Goal: Information Seeking & Learning: Learn about a topic

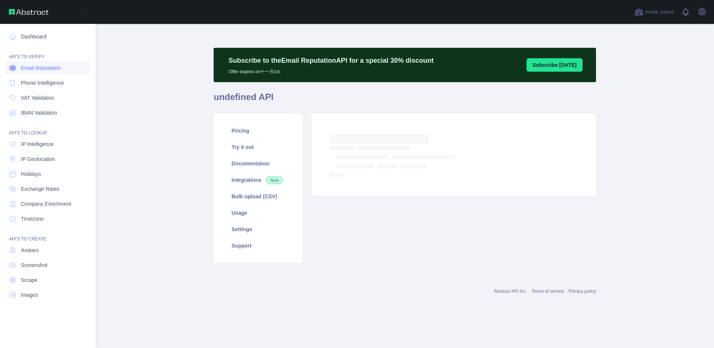
click at [40, 69] on span "Email Reputation" at bounding box center [41, 67] width 40 height 7
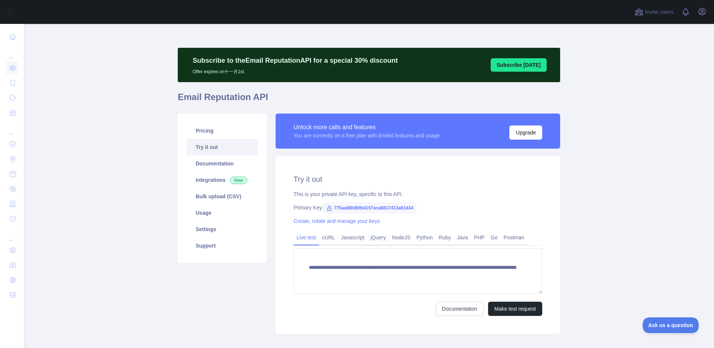
click at [369, 210] on span "775aa68b80fb4157aca8817413a61434" at bounding box center [370, 208] width 93 height 11
copy span "775aa68b80fb4157aca8817413a61434"
click at [491, 311] on button "Make test request" at bounding box center [515, 309] width 54 height 14
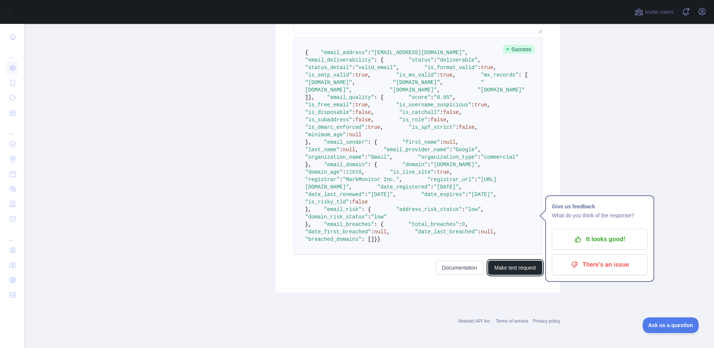
scroll to position [260, 0]
drag, startPoint x: 120, startPoint y: 160, endPoint x: 127, endPoint y: 165, distance: 9.4
click at [120, 160] on main "**********" at bounding box center [369, 186] width 691 height 324
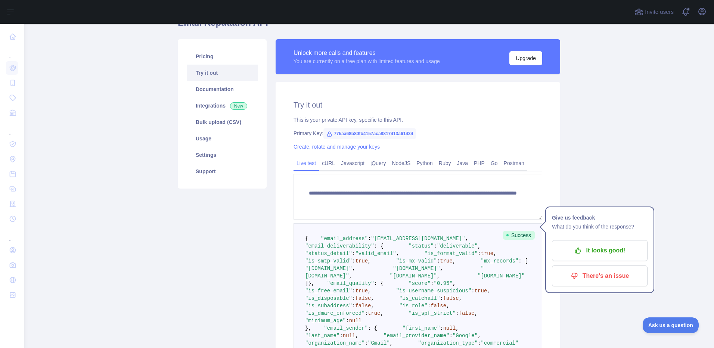
scroll to position [75, 0]
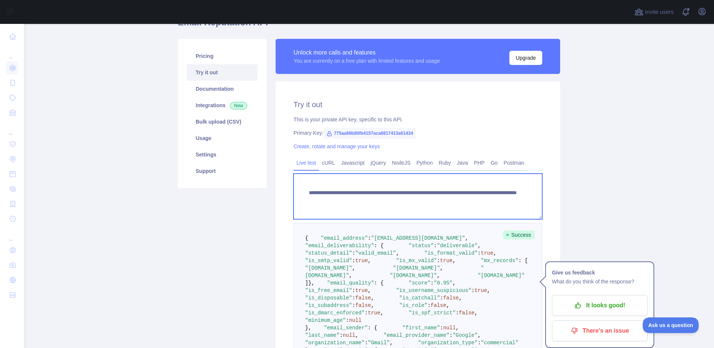
drag, startPoint x: 491, startPoint y: 202, endPoint x: 293, endPoint y: 191, distance: 198.0
click at [294, 191] on textarea "**********" at bounding box center [418, 197] width 249 height 46
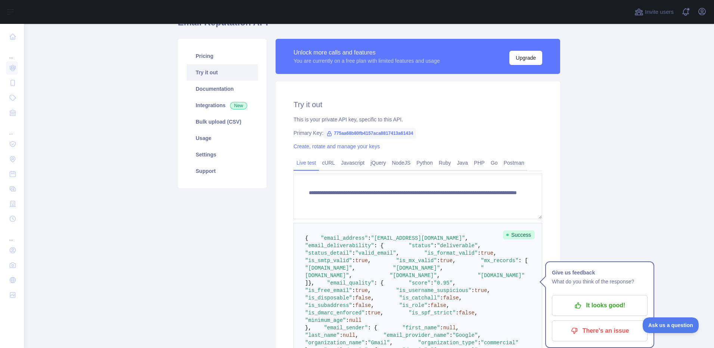
click at [215, 230] on div "Pricing Try it out Documentation Integrations New Bulk upload (CSV) Usage Setti…" at bounding box center [222, 259] width 98 height 440
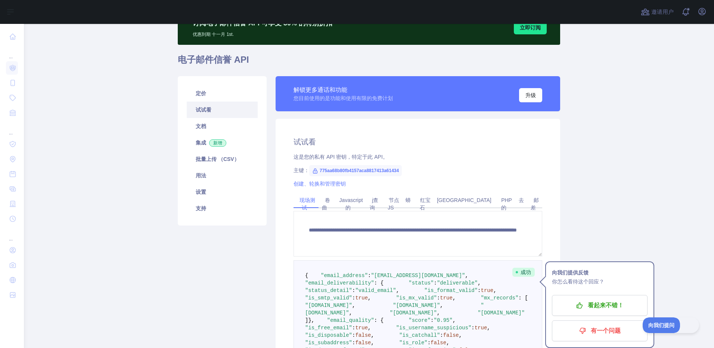
scroll to position [0, 0]
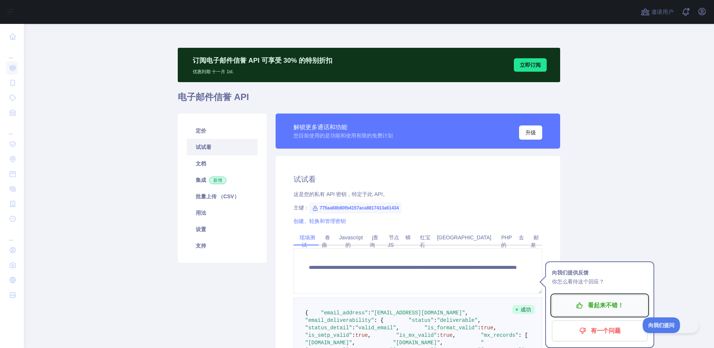
click at [609, 307] on font "看起来不错！" at bounding box center [606, 306] width 36 height 12
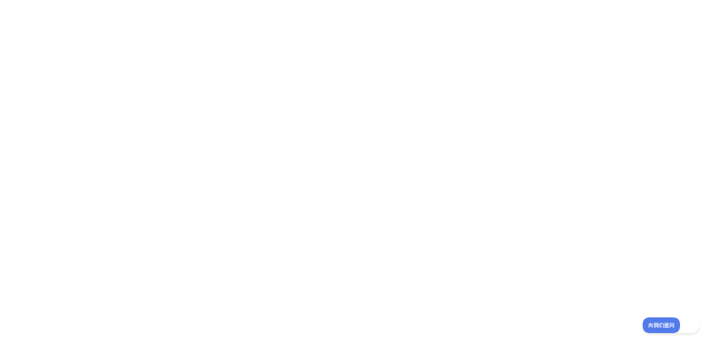
click at [183, 84] on div at bounding box center [357, 174] width 714 height 348
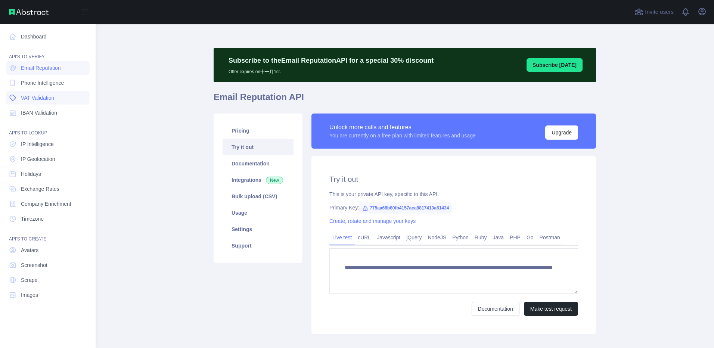
click at [54, 99] on span "VAT Validation" at bounding box center [37, 97] width 33 height 7
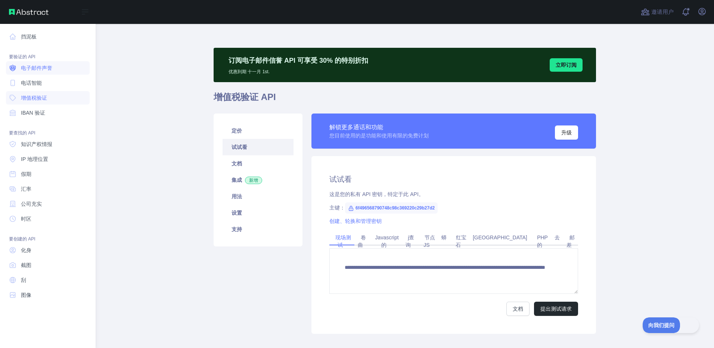
click at [48, 71] on span "电子邮件声誉" at bounding box center [36, 67] width 31 height 7
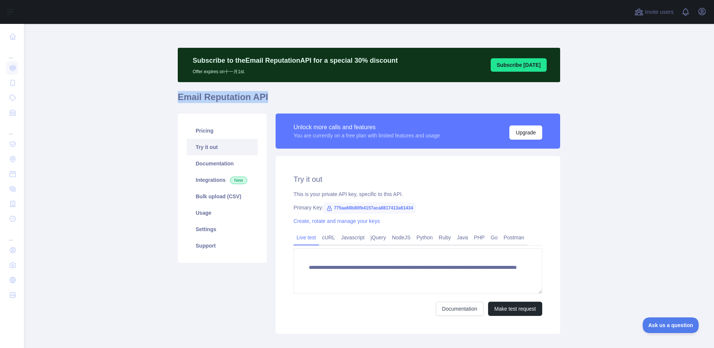
drag, startPoint x: 176, startPoint y: 98, endPoint x: 273, endPoint y: 101, distance: 97.6
click at [273, 101] on h1 "Email Reputation API" at bounding box center [369, 100] width 383 height 18
copy h1 "Email Reputation API"
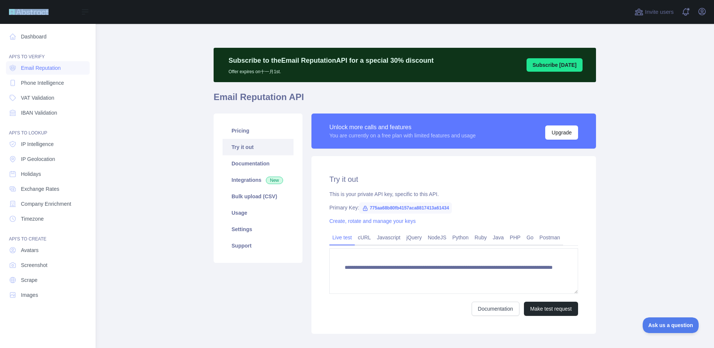
drag, startPoint x: 66, startPoint y: 13, endPoint x: 20, endPoint y: 11, distance: 45.6
click at [20, 11] on div "Open sidebar" at bounding box center [48, 12] width 96 height 24
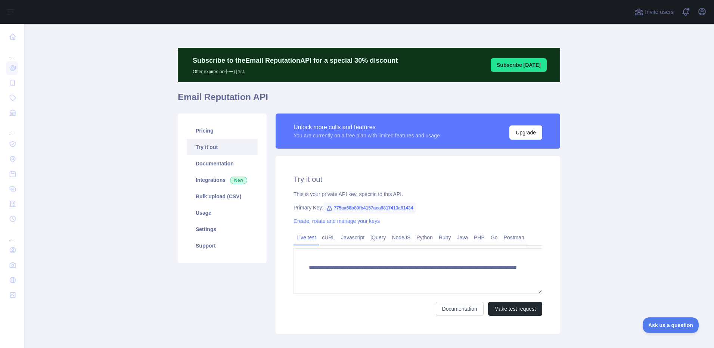
copy div "Open sidebar"
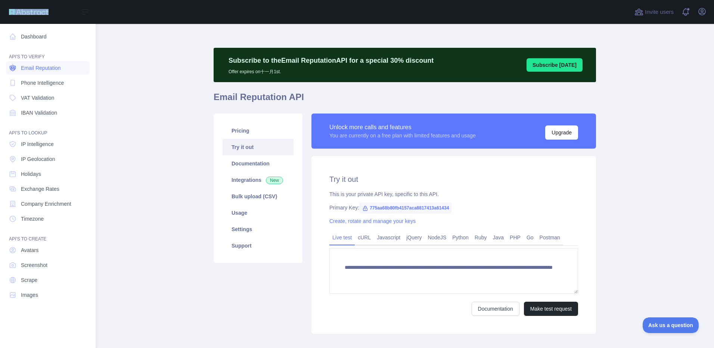
click at [25, 68] on span "Email Reputation" at bounding box center [41, 67] width 40 height 7
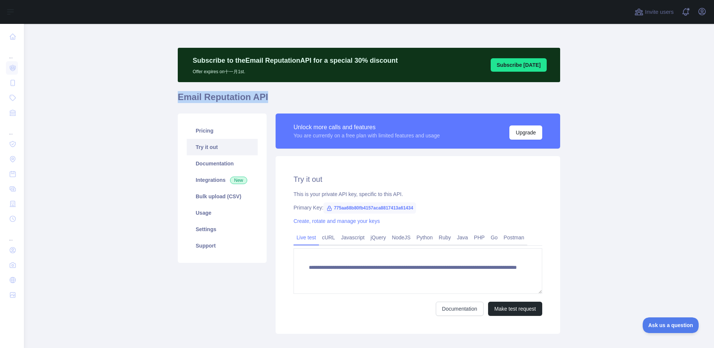
drag, startPoint x: 173, startPoint y: 100, endPoint x: 260, endPoint y: 99, distance: 87.4
click at [260, 99] on main "**********" at bounding box center [369, 186] width 691 height 324
copy h1 "Email Reputation API"
drag, startPoint x: 670, startPoint y: 182, endPoint x: 661, endPoint y: 183, distance: 8.4
click at [670, 182] on main "**********" at bounding box center [369, 186] width 691 height 324
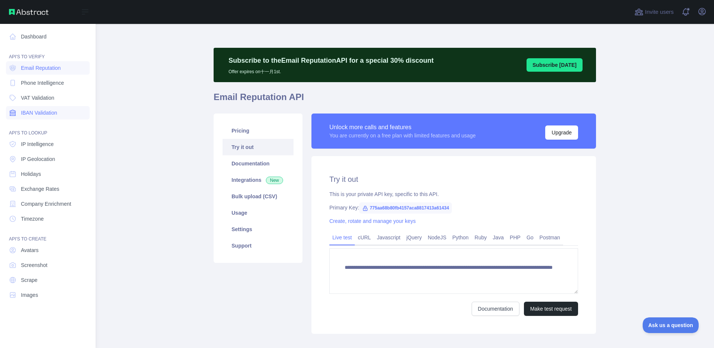
click at [51, 113] on span "IBAN Validation" at bounding box center [39, 112] width 36 height 7
click at [53, 68] on span "Email Reputation" at bounding box center [41, 67] width 40 height 7
click at [43, 85] on span "Phone Intelligence" at bounding box center [42, 82] width 43 height 7
click at [30, 99] on span "VAT Validation" at bounding box center [37, 97] width 33 height 7
click at [57, 112] on span "IBAN Validation" at bounding box center [39, 112] width 36 height 7
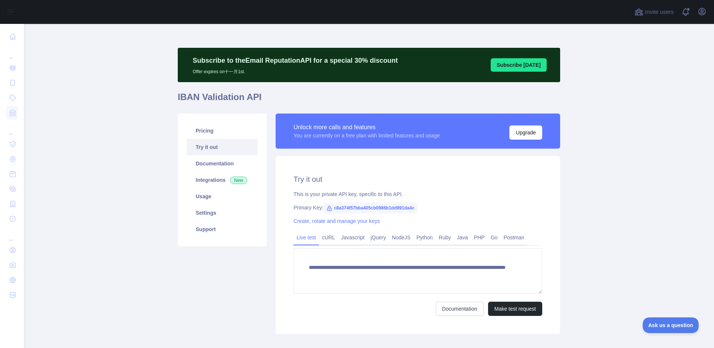
click at [572, 101] on main "**********" at bounding box center [369, 186] width 691 height 324
